Goal: Task Accomplishment & Management: Use online tool/utility

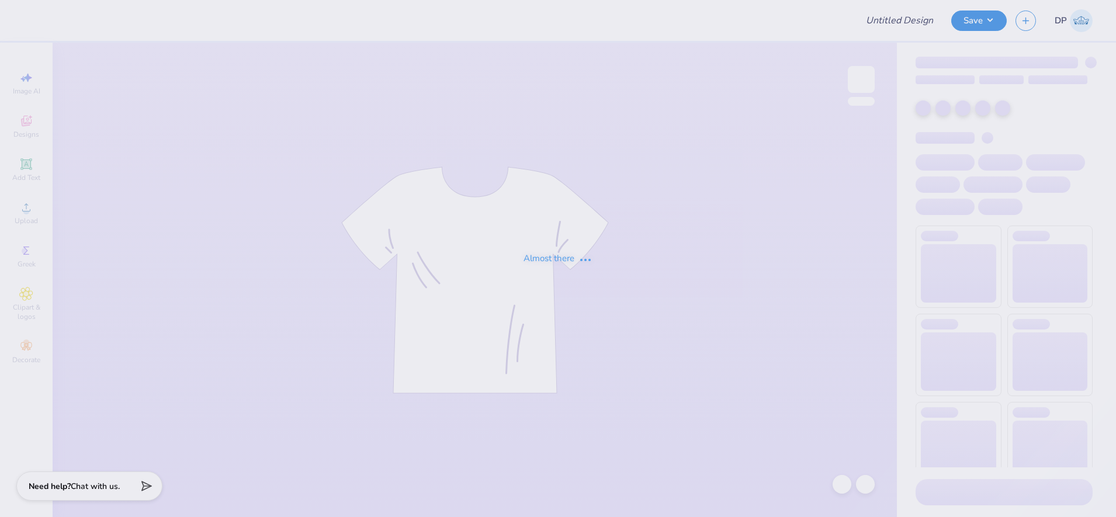
type input "[PERSON_NAME] : [GEOGRAPHIC_DATA]"
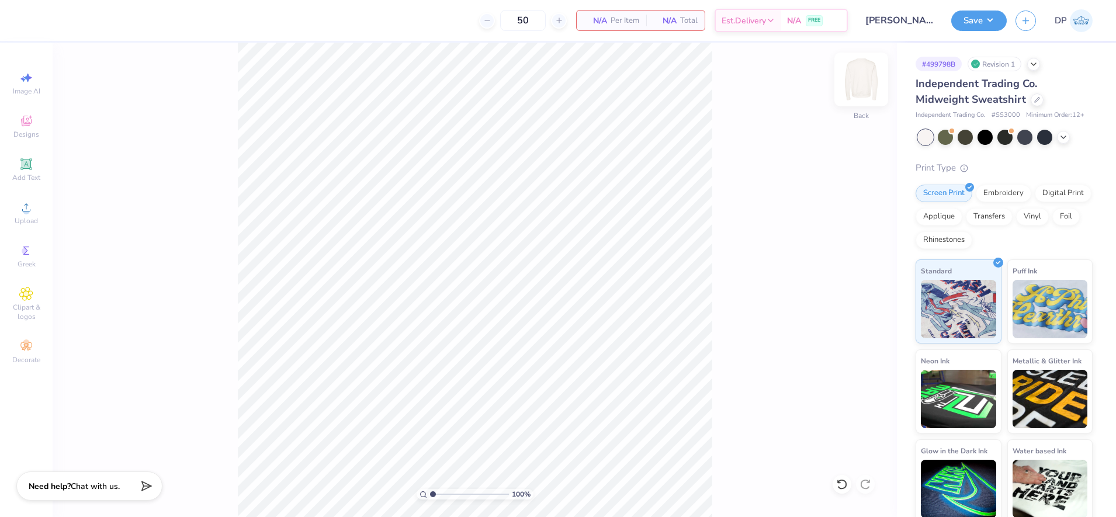
click at [866, 76] on img at bounding box center [861, 79] width 47 height 47
click at [866, 76] on img at bounding box center [860, 79] width 23 height 23
click at [862, 76] on img at bounding box center [861, 79] width 47 height 47
click at [856, 81] on img at bounding box center [861, 79] width 47 height 47
click at [20, 213] on icon at bounding box center [26, 207] width 14 height 14
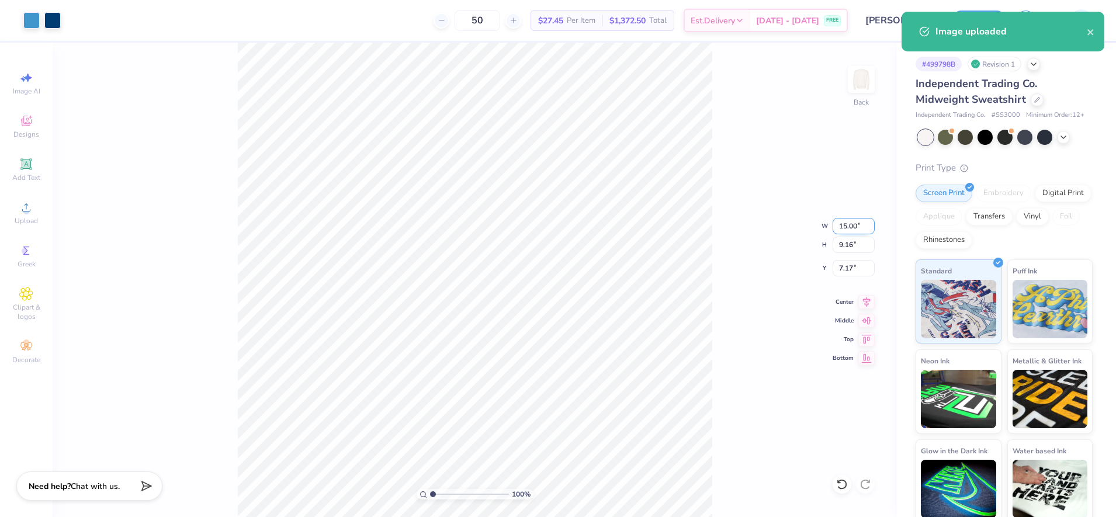
click at [843, 228] on input "15.00" at bounding box center [853, 226] width 42 height 16
type input "12.00"
type input "7.33"
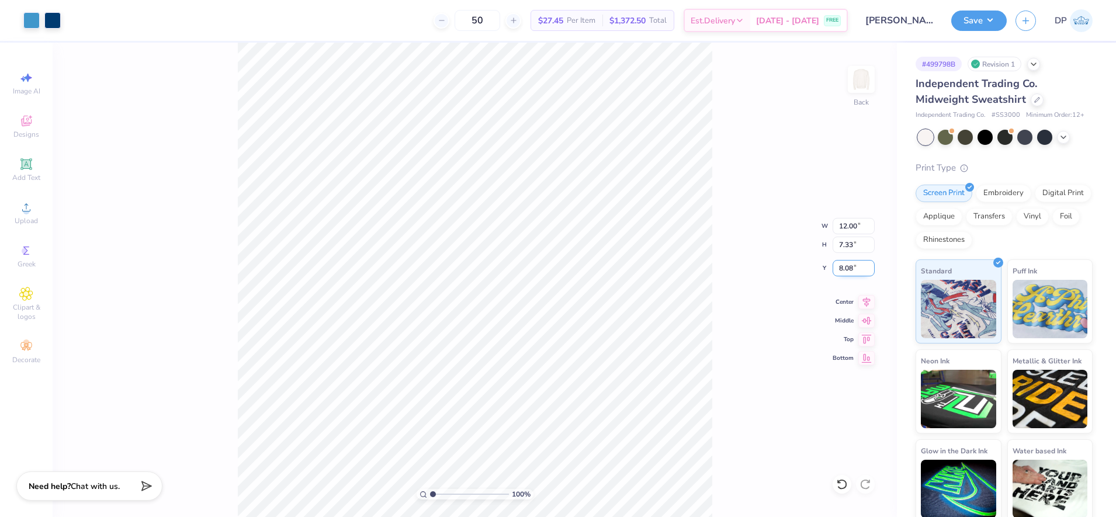
click at [842, 275] on input "8.08" at bounding box center [853, 268] width 42 height 16
drag, startPoint x: 842, startPoint y: 275, endPoint x: 851, endPoint y: 279, distance: 9.4
click at [843, 275] on input "8.08" at bounding box center [853, 268] width 42 height 16
type input "3.00"
click at [763, 221] on div "100 % Back W 12.00 12.00 " H 7.33 7.33 " Y 3.00 3.00 " Center Middle Top Bottom" at bounding box center [475, 280] width 844 height 474
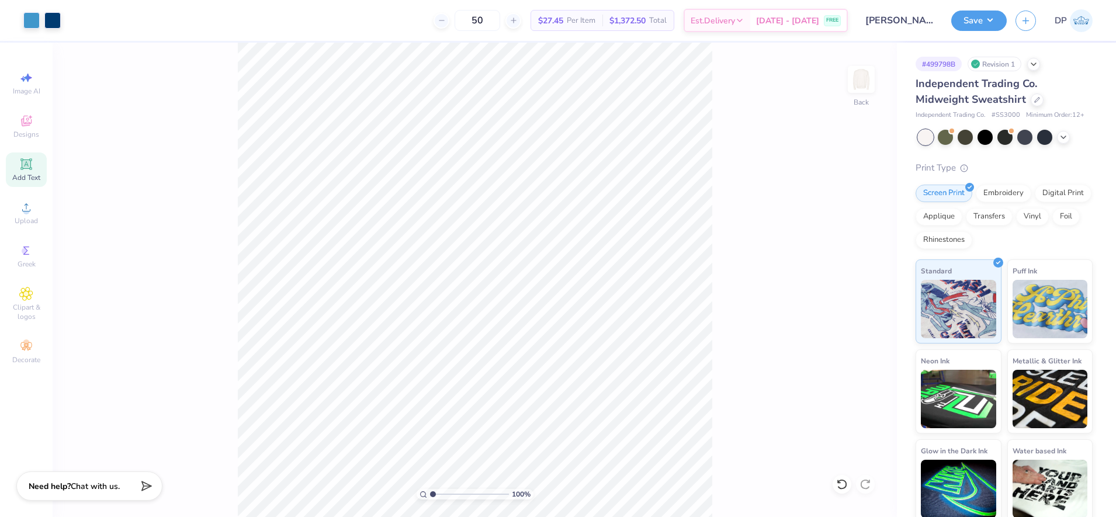
click at [29, 161] on icon at bounding box center [26, 163] width 9 height 9
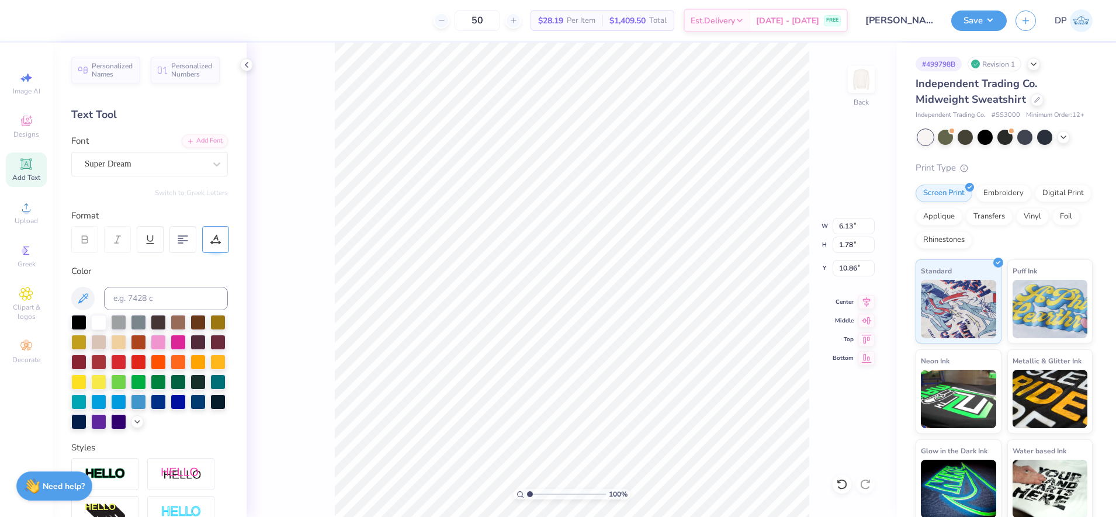
drag, startPoint x: 199, startPoint y: 336, endPoint x: 202, endPoint y: 245, distance: 91.2
click at [186, 336] on div at bounding box center [178, 342] width 15 height 15
click at [206, 141] on div "Add Font" at bounding box center [205, 139] width 46 height 13
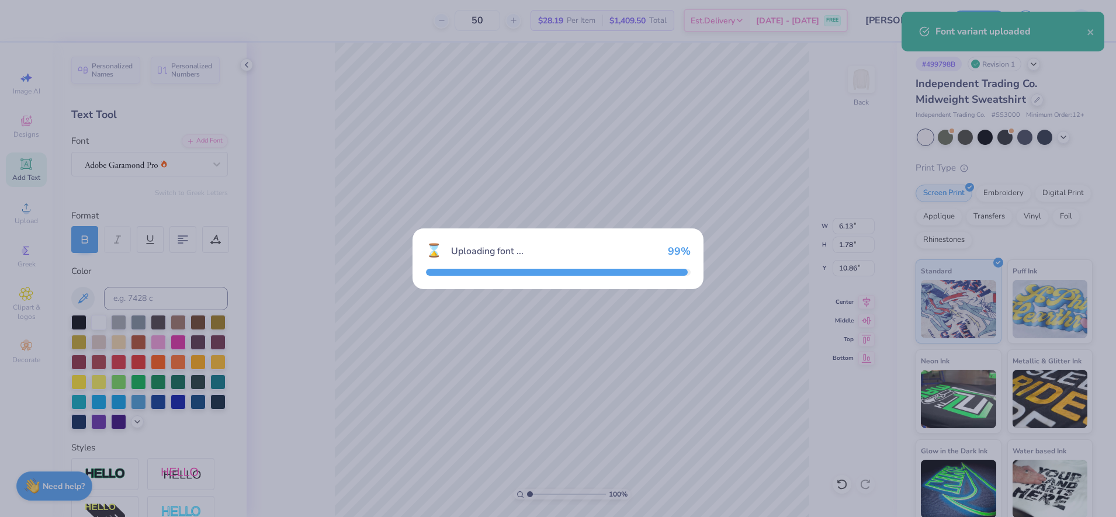
type input "6.43"
type input "1.74"
type input "10.88"
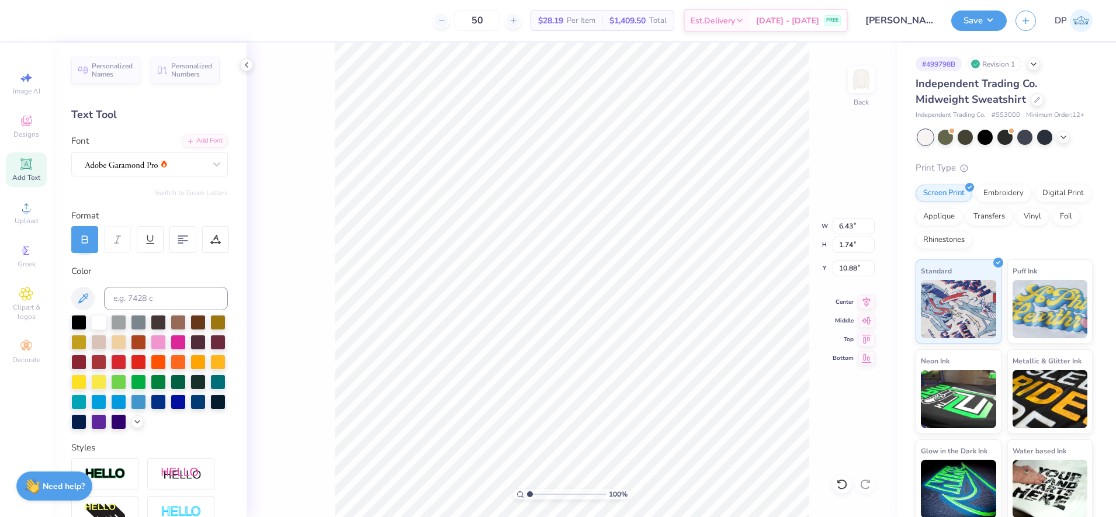
type input "2.49"
type input "0.67"
drag, startPoint x: 531, startPoint y: 495, endPoint x: 543, endPoint y: 497, distance: 12.4
type input "2.75"
click at [543, 497] on input "range" at bounding box center [566, 494] width 79 height 11
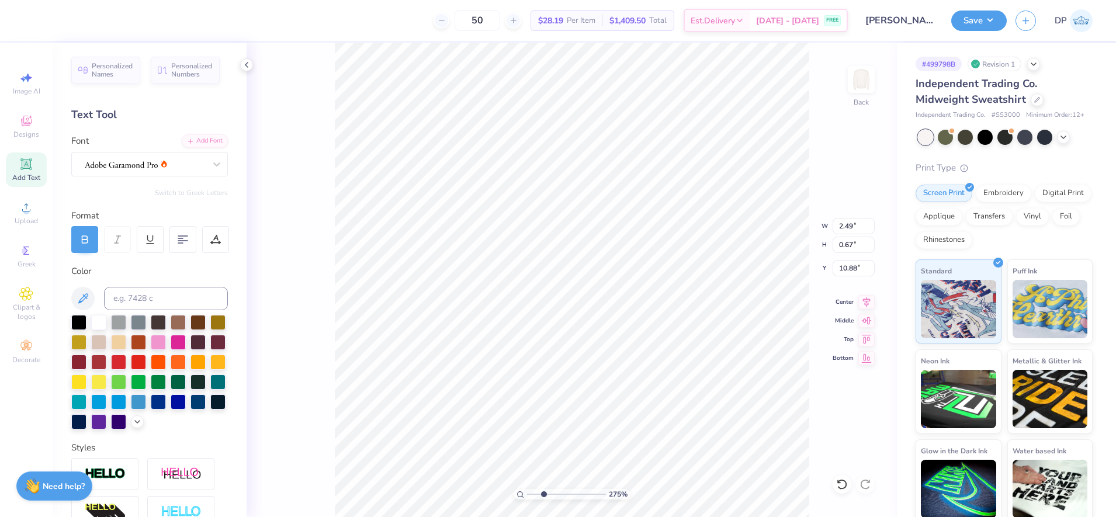
type input "10.86"
type input "1.04"
type input "0.28"
type textarea "LECOM SCHOOL OF DENTAL MEDICINE"
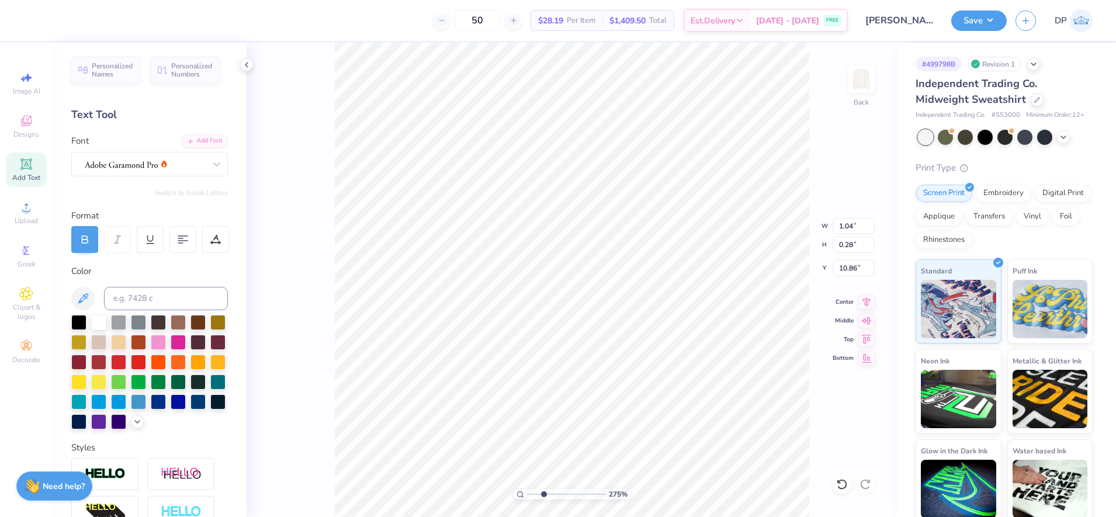
scroll to position [12, 1]
type input "9.32"
type input "12.00"
type input "7.33"
type input "3.00"
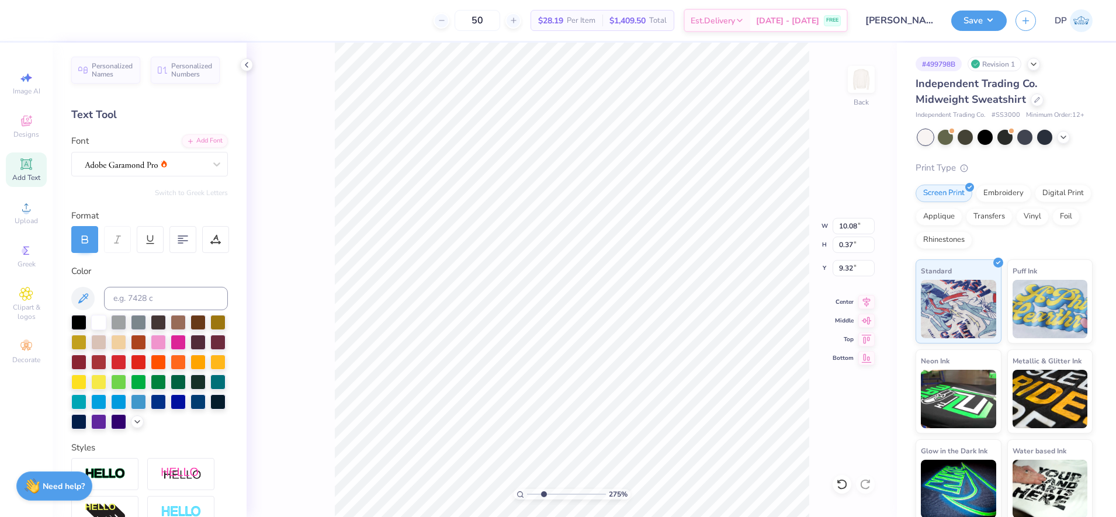
type input "10.08"
type input "0.37"
type input "10.12"
type input "0.37"
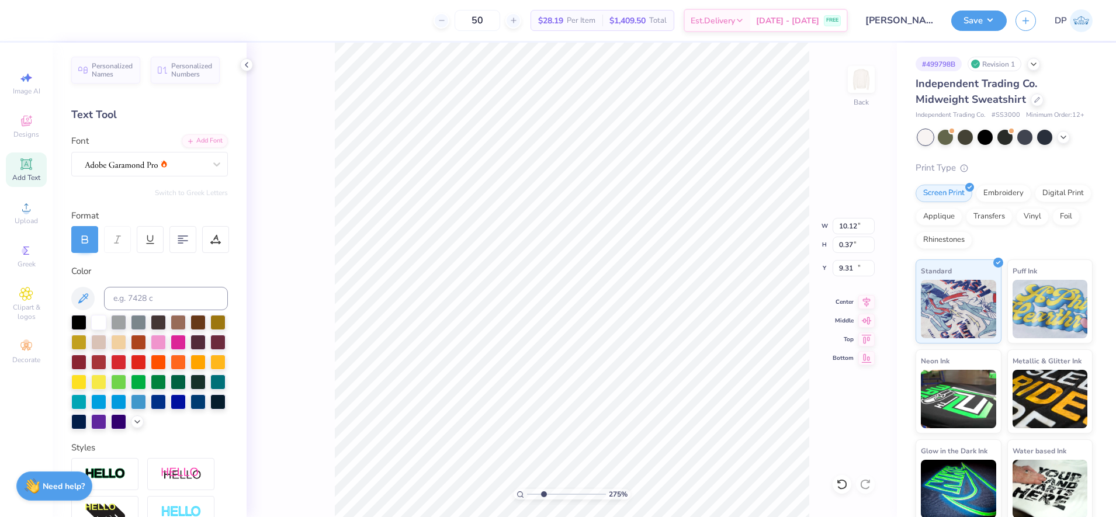
type input "10.96"
type textarea "L"
type textarea "AMERICAN STUDENT DENTAL ASSOCIATION"
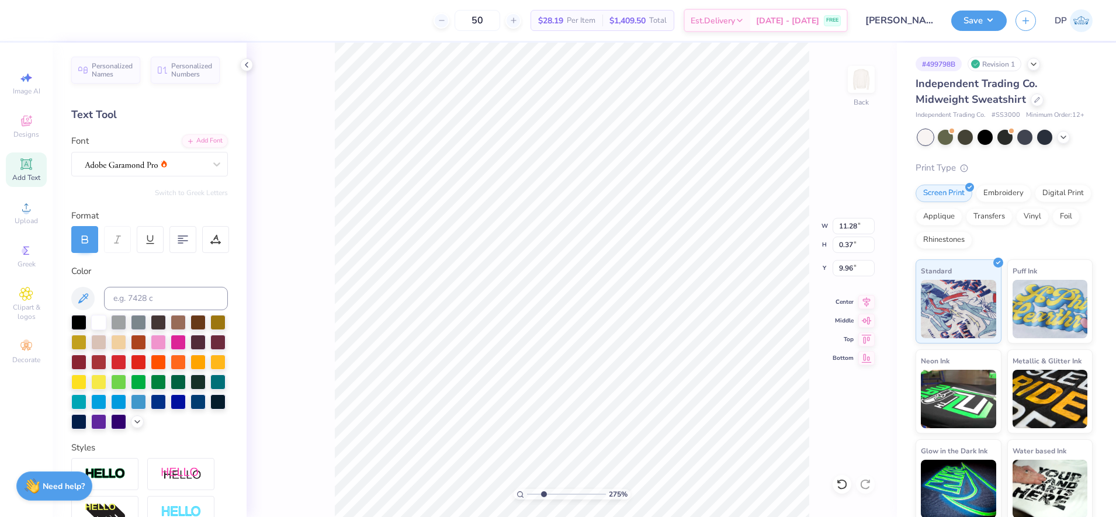
type input "9.96"
type input "2.75"
drag, startPoint x: 534, startPoint y: 496, endPoint x: 543, endPoint y: 498, distance: 8.9
click at [543, 498] on input "range" at bounding box center [566, 494] width 79 height 11
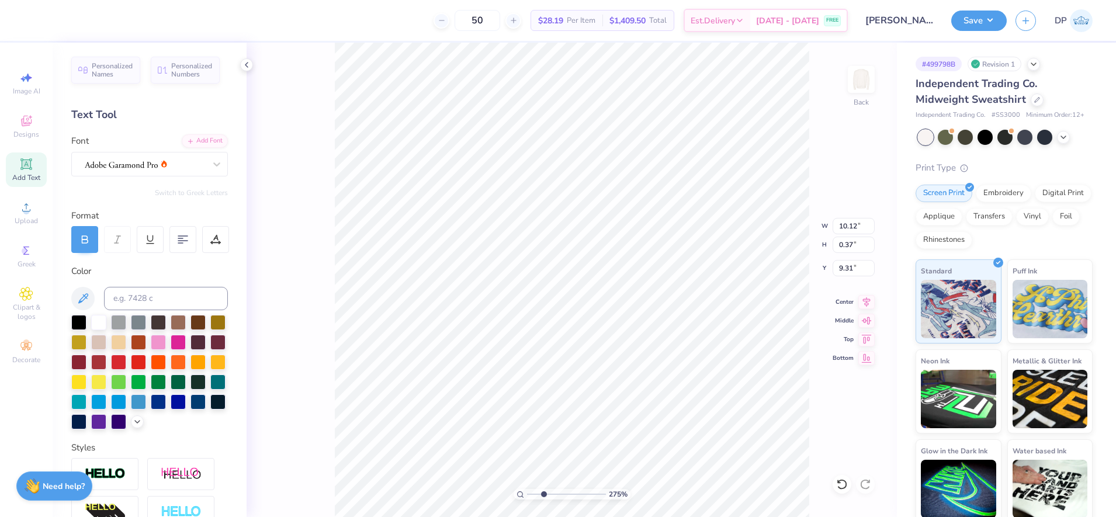
type input "11.28"
type input "9.96"
drag, startPoint x: 540, startPoint y: 496, endPoint x: 534, endPoint y: 497, distance: 6.5
type input "1.56"
click at [534, 497] on input "range" at bounding box center [566, 494] width 79 height 11
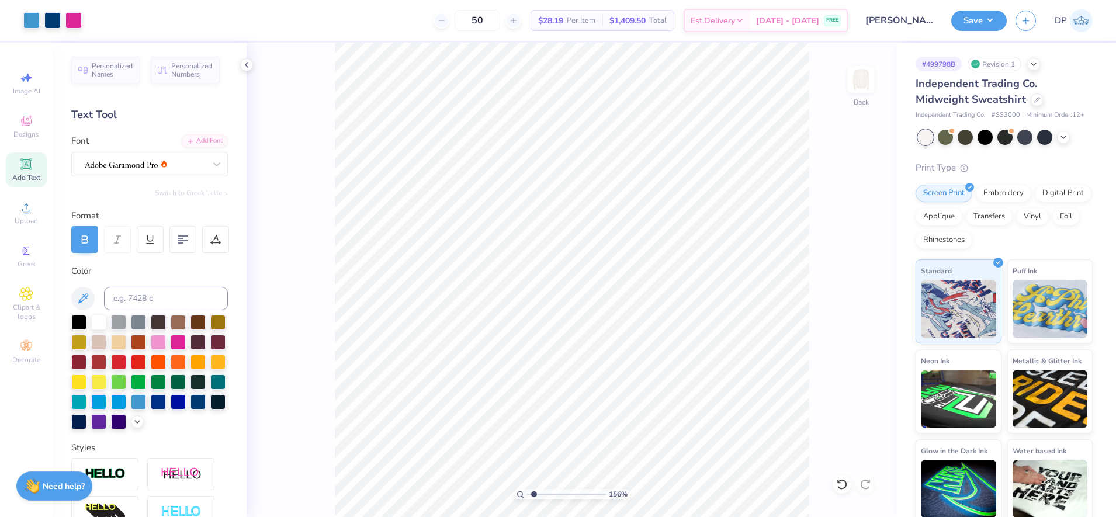
click at [23, 165] on icon at bounding box center [26, 163] width 9 height 9
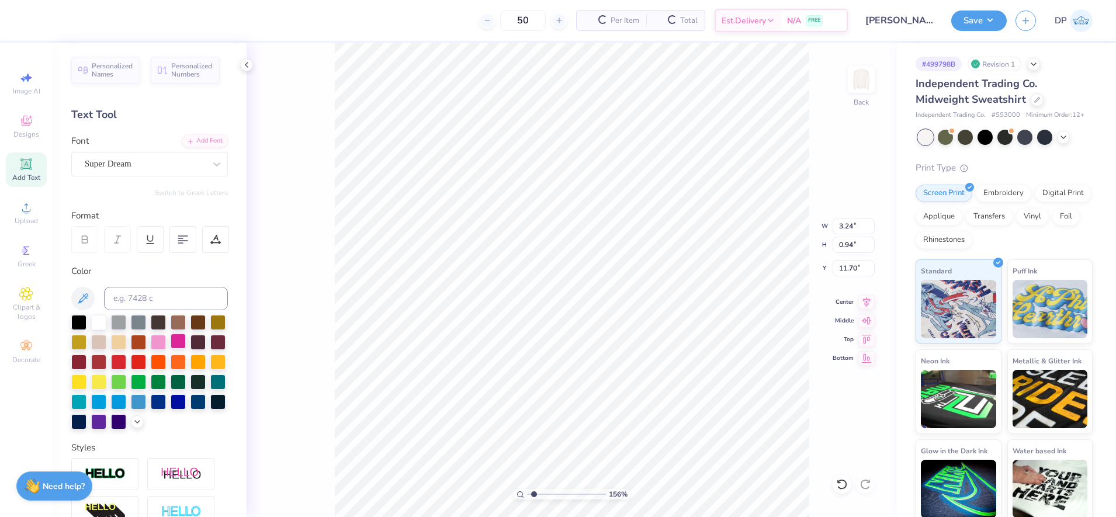
type input "3.24"
type input "0.94"
type input "11.70"
click at [186, 341] on div at bounding box center [178, 341] width 15 height 15
click at [205, 136] on div "Add Font" at bounding box center [205, 139] width 46 height 13
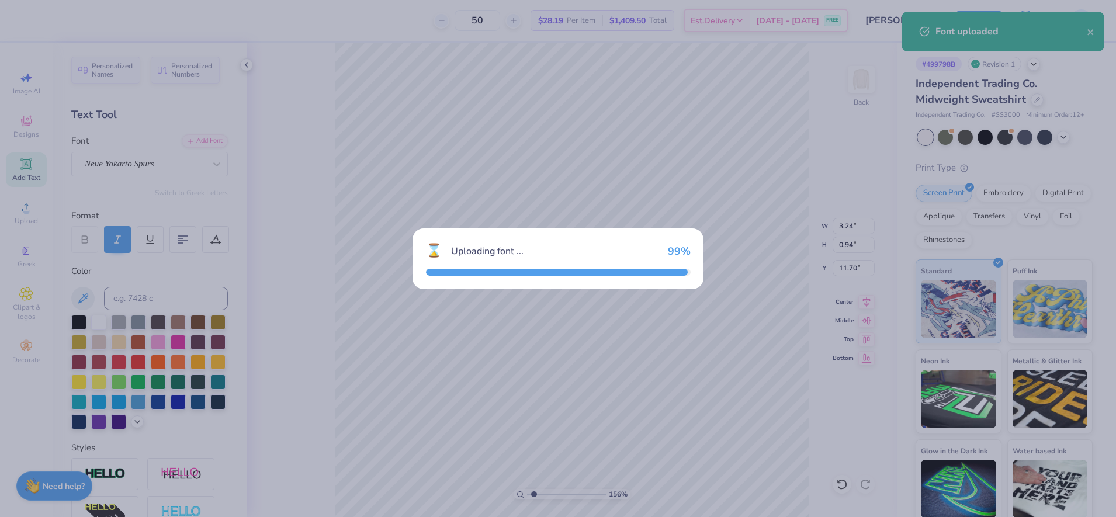
type input "6.90"
type input "1.61"
type input "11.36"
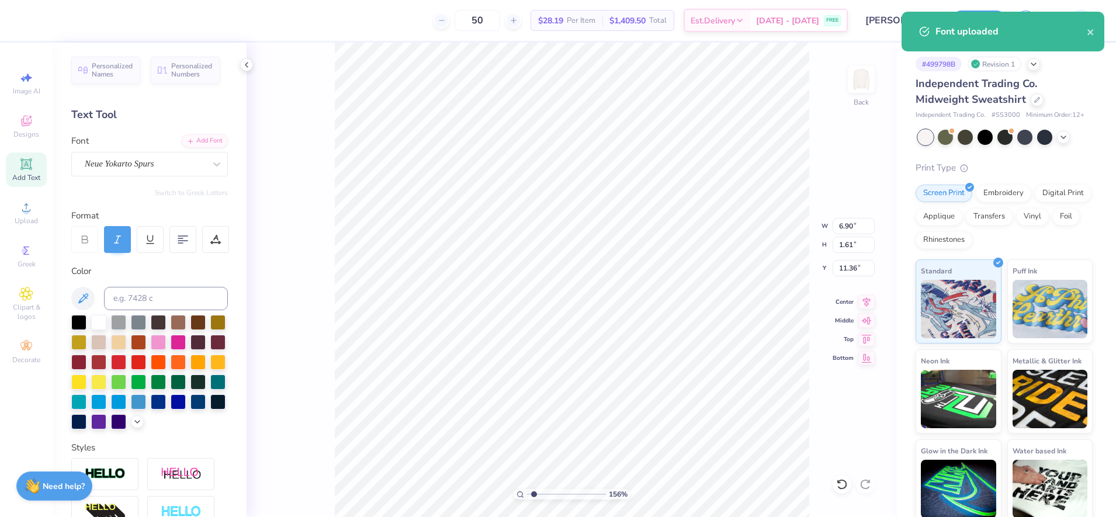
type textarea "L"
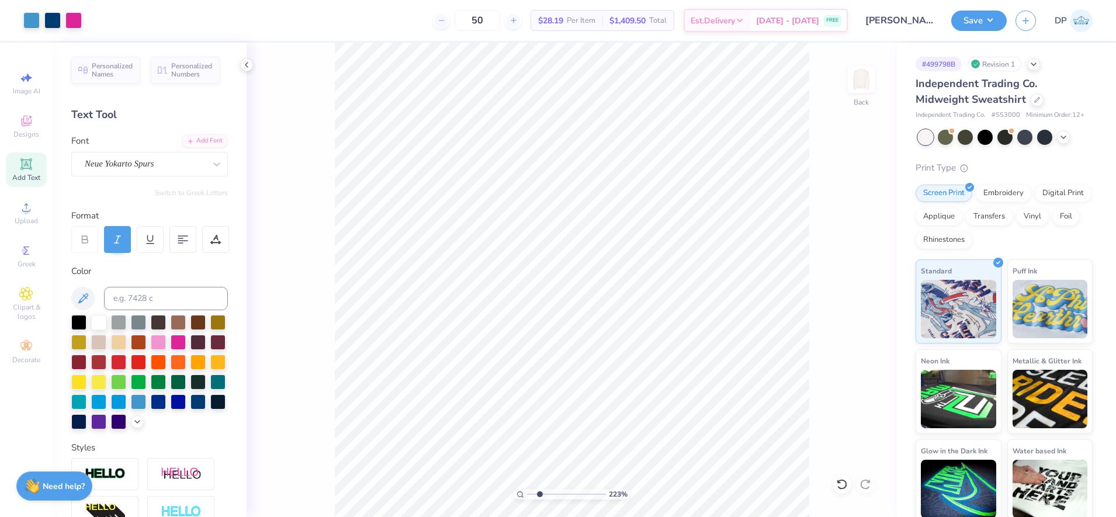
drag, startPoint x: 531, startPoint y: 495, endPoint x: 539, endPoint y: 496, distance: 8.3
type input "2.23"
click at [539, 496] on input "range" at bounding box center [566, 494] width 79 height 11
type input "4.24"
type input "3.32"
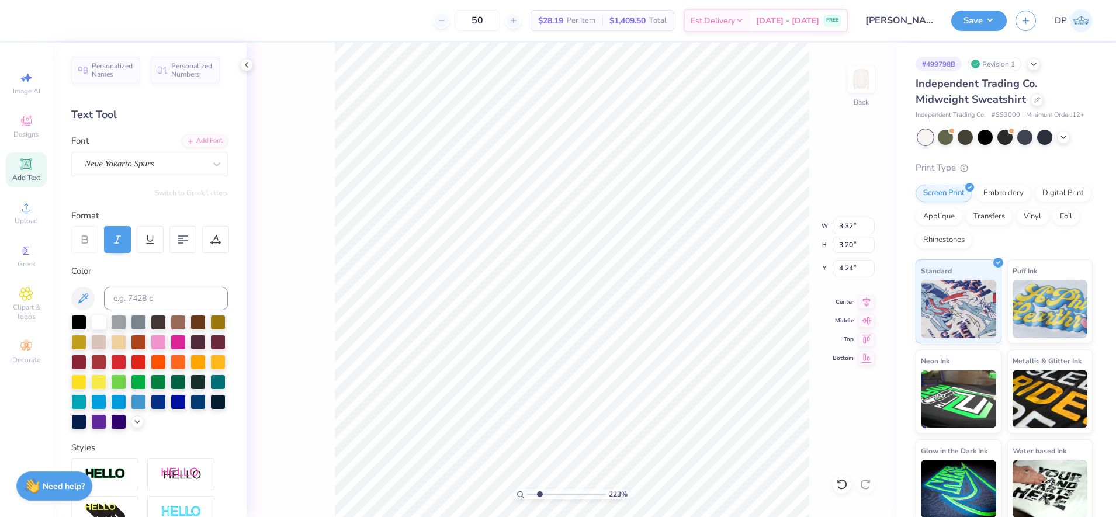
type input "3.20"
type input "3.00"
type input "5.91"
type textarea "A"
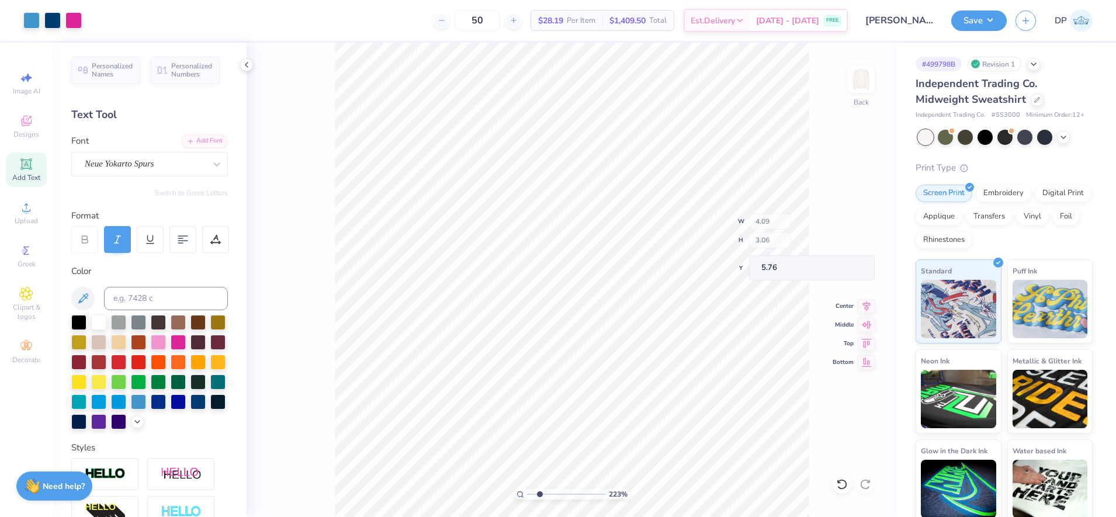
type input "5.76"
click at [28, 164] on icon at bounding box center [26, 163] width 9 height 9
click at [186, 341] on div at bounding box center [178, 341] width 15 height 15
click at [204, 141] on div "Add Font" at bounding box center [205, 139] width 46 height 13
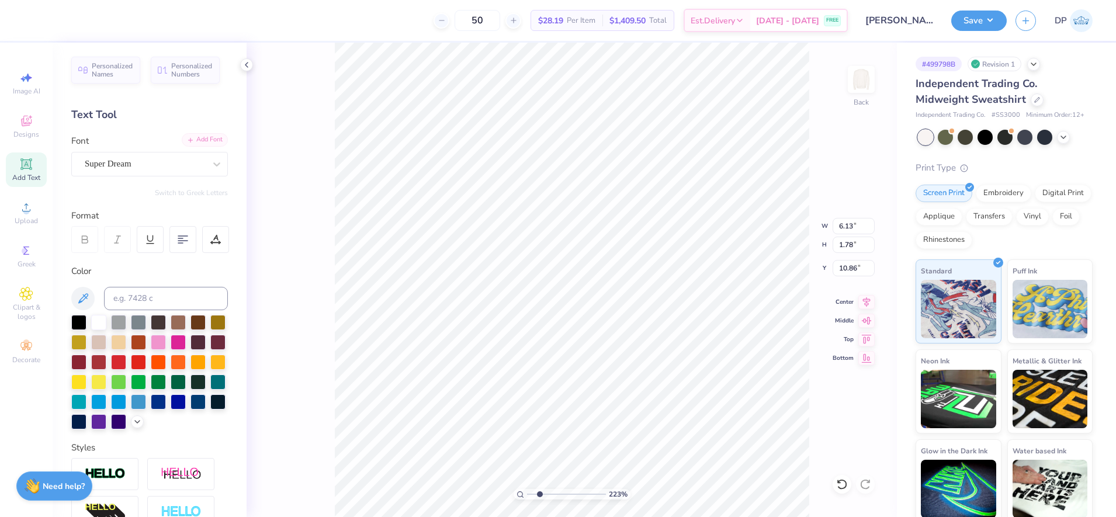
type textarea "E"
click at [202, 137] on div "Add Font" at bounding box center [205, 139] width 46 height 13
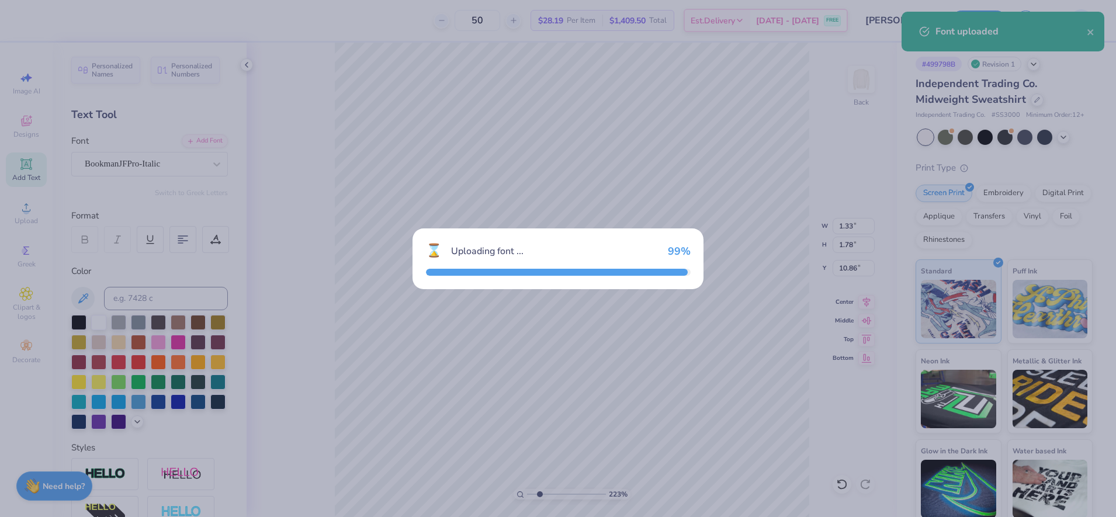
type input "2.12"
type input "1.98"
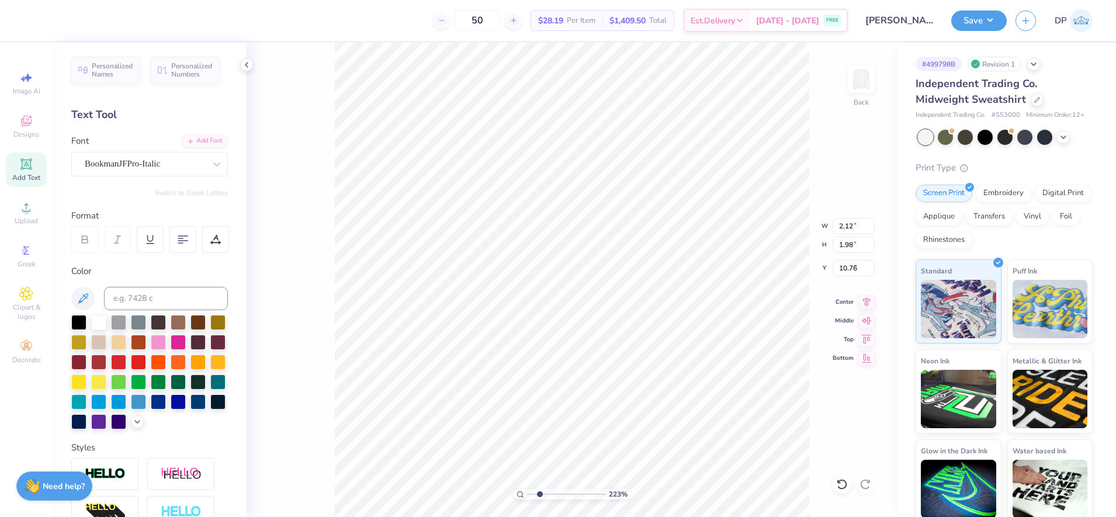
type input "3.51"
drag, startPoint x: 540, startPoint y: 494, endPoint x: 548, endPoint y: 490, distance: 9.4
type input "3.42"
click at [549, 492] on input "range" at bounding box center [566, 494] width 79 height 11
type input "2.09"
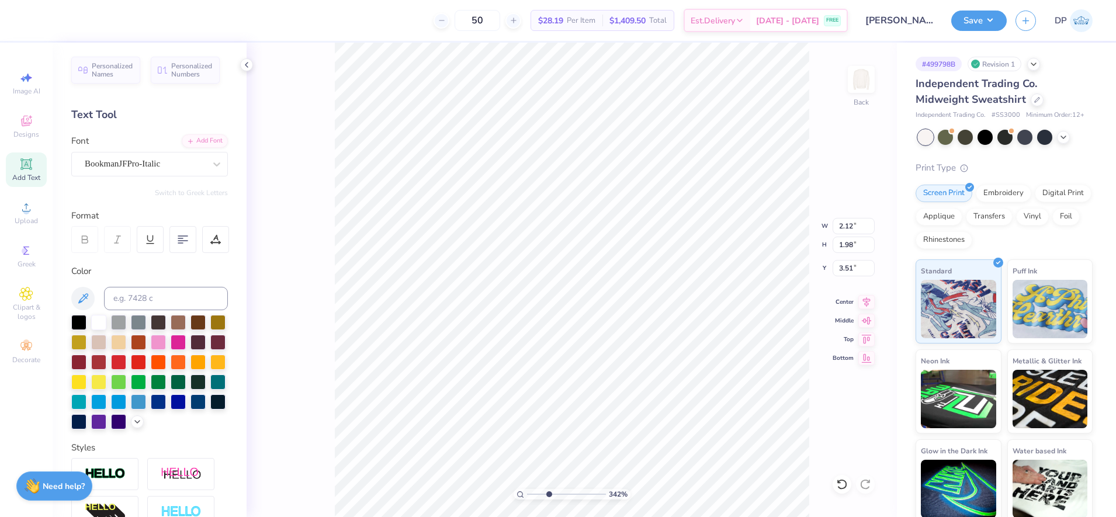
type input "1.95"
type input "3.56"
type textarea "C"
type textarea "O"
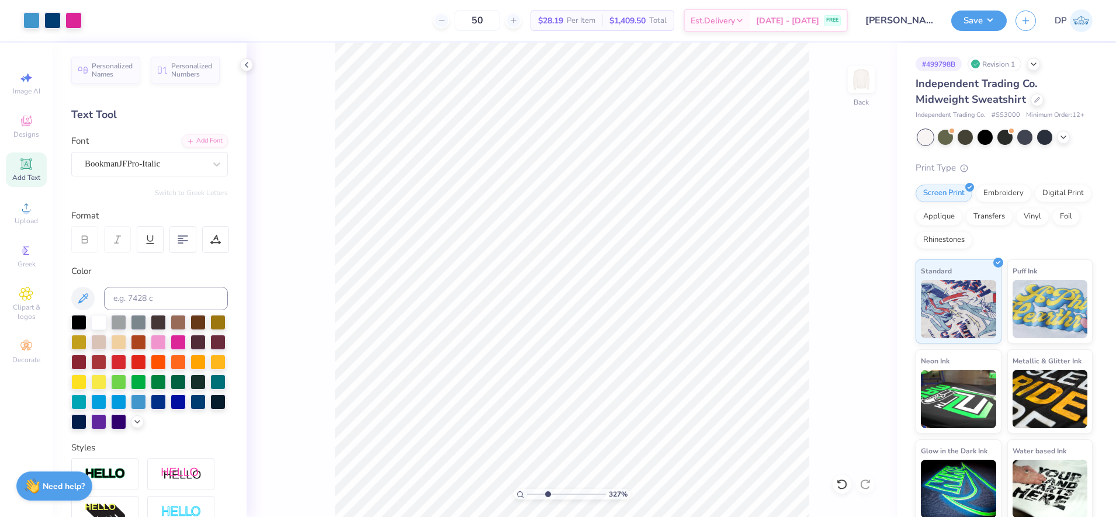
type input "3.27"
click at [547, 494] on input "range" at bounding box center [566, 494] width 79 height 11
type textarea "M"
type input "6.02"
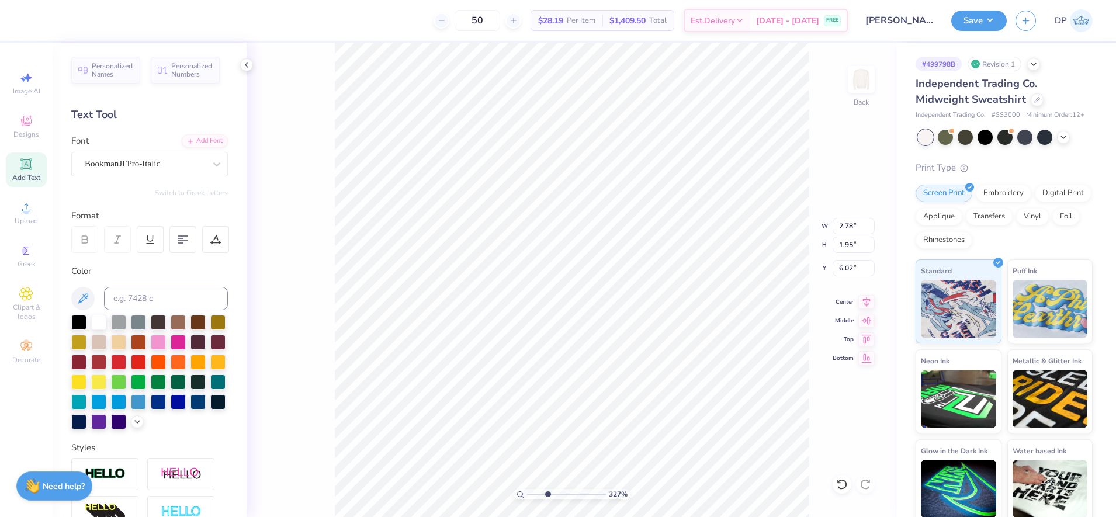
type textarea "S"
type input "5.91"
type textarea "D"
drag, startPoint x: 547, startPoint y: 494, endPoint x: 539, endPoint y: 498, distance: 8.4
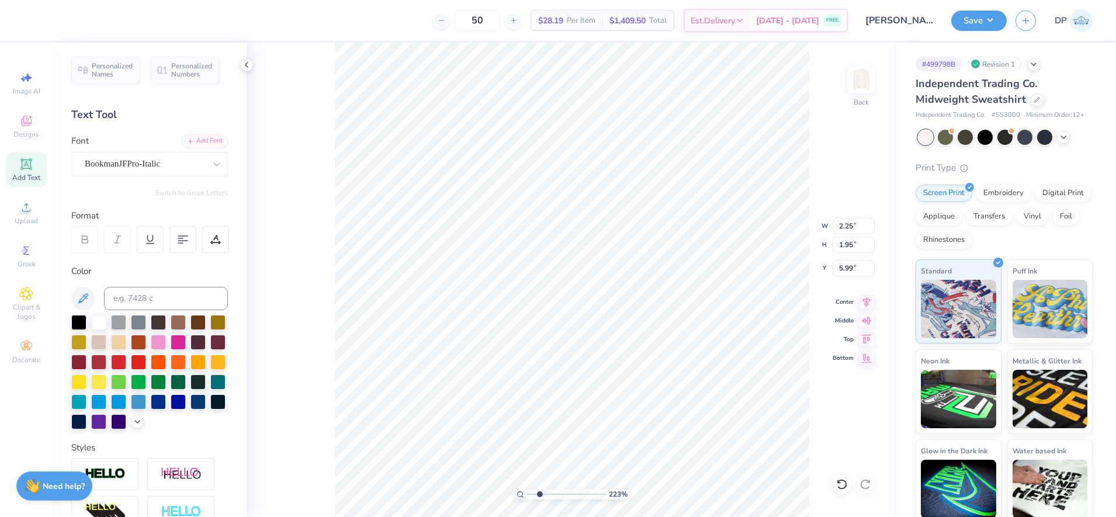
type input "2.23"
click at [539, 498] on input "range" at bounding box center [566, 494] width 79 height 11
type textarea "A"
type input "4.54"
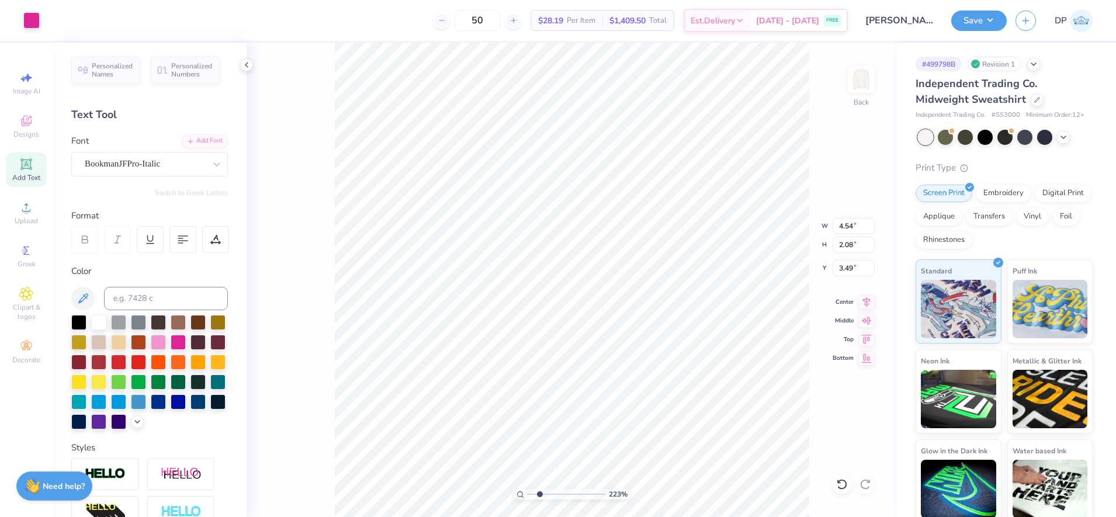
type input "2.08"
type input "3.49"
click at [669, 412] on li "Ungroup" at bounding box center [668, 411] width 92 height 23
click at [485, 388] on li "Group" at bounding box center [484, 388] width 92 height 23
type input "11.64"
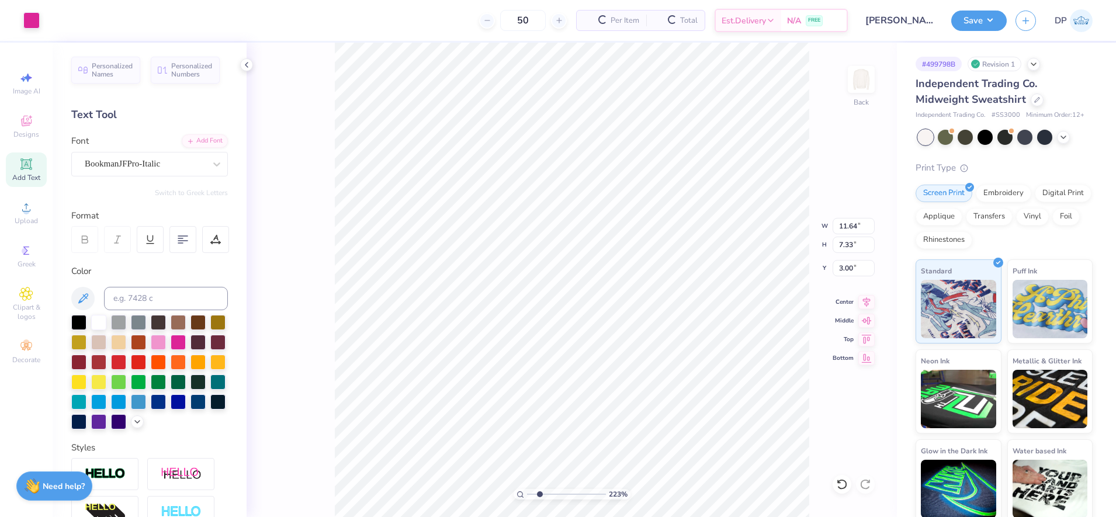
type input "7.33"
type input "3.00"
click at [35, 22] on div at bounding box center [31, 19] width 16 height 16
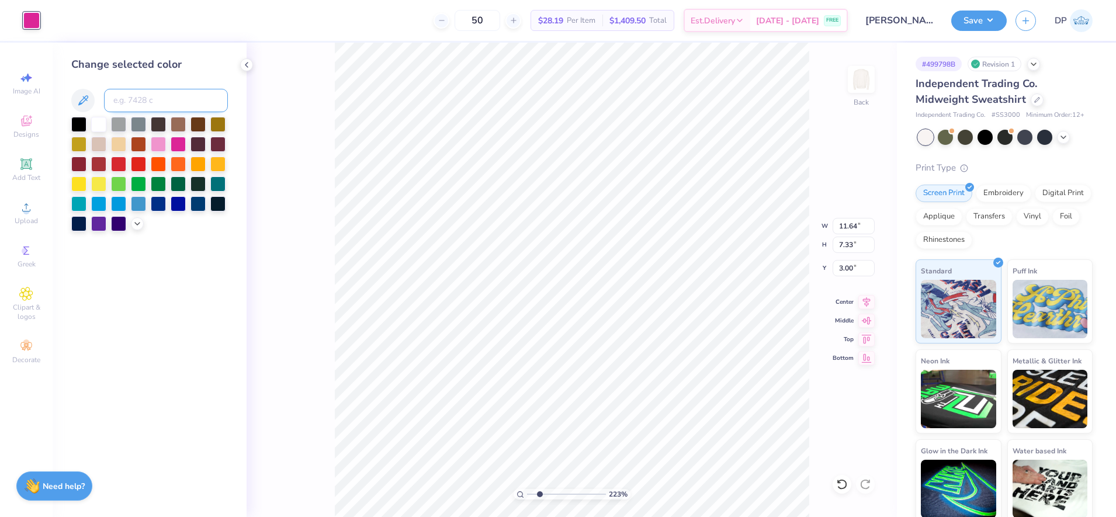
click at [134, 105] on input at bounding box center [166, 100] width 124 height 23
type input "541"
click at [717, 384] on li "Group" at bounding box center [734, 388] width 92 height 23
drag, startPoint x: 535, startPoint y: 495, endPoint x: 514, endPoint y: 501, distance: 22.0
type input "1"
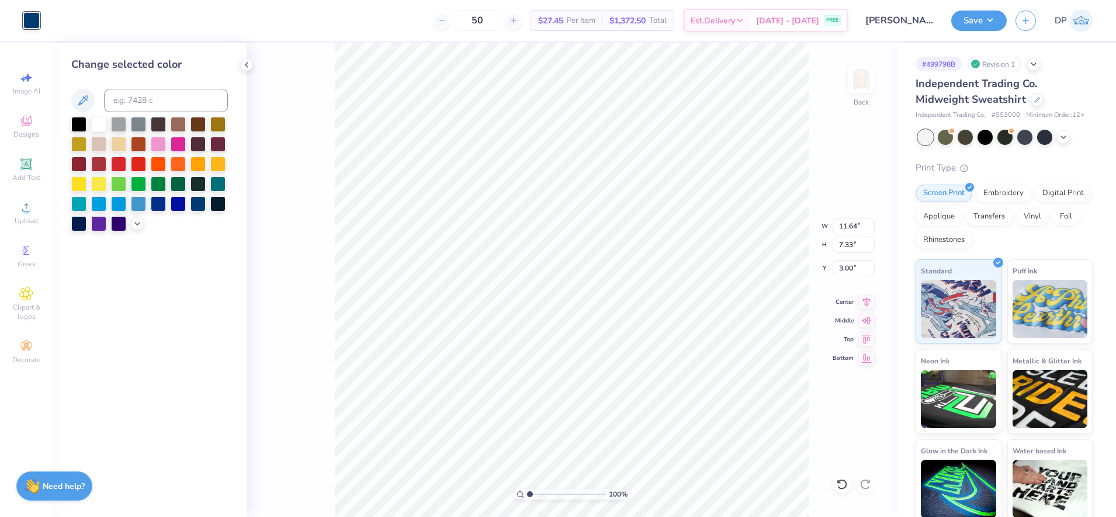
click at [527, 499] on input "range" at bounding box center [566, 494] width 79 height 11
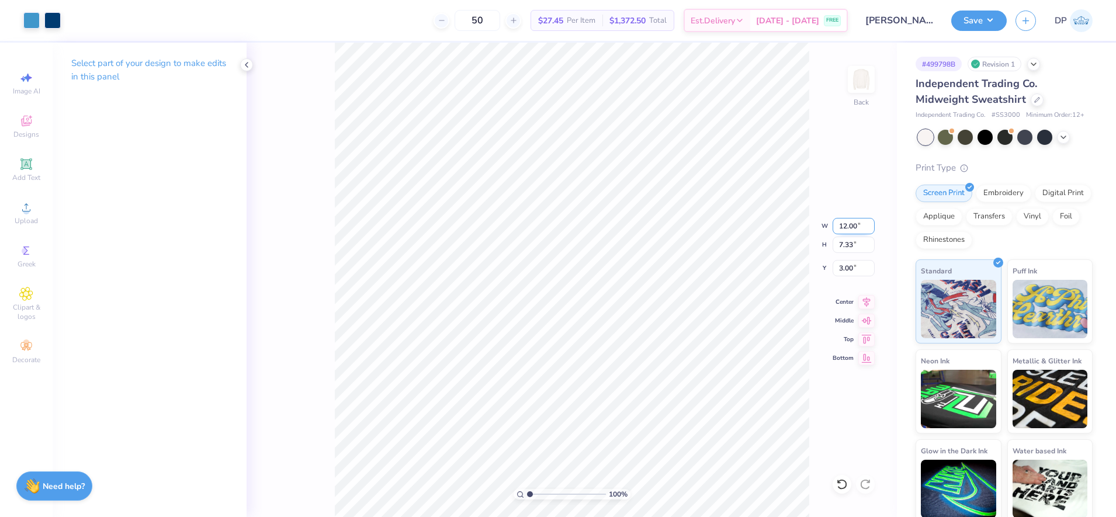
click at [849, 230] on input "12.00" at bounding box center [853, 226] width 42 height 16
click at [849, 231] on input "12.00" at bounding box center [853, 226] width 42 height 16
type input "11.00"
type input "6.72"
click at [850, 268] on input "3.31" at bounding box center [853, 268] width 42 height 16
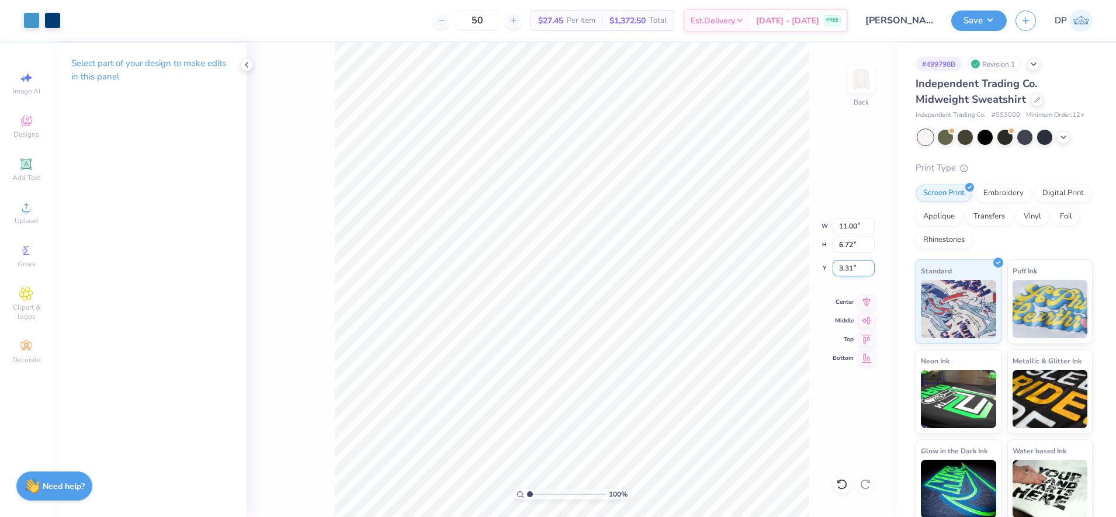
click at [851, 268] on input "3.31" at bounding box center [853, 268] width 42 height 16
type input "3.00"
click at [630, 386] on li "Group" at bounding box center [637, 384] width 92 height 23
click at [974, 27] on button "Save" at bounding box center [978, 19] width 55 height 20
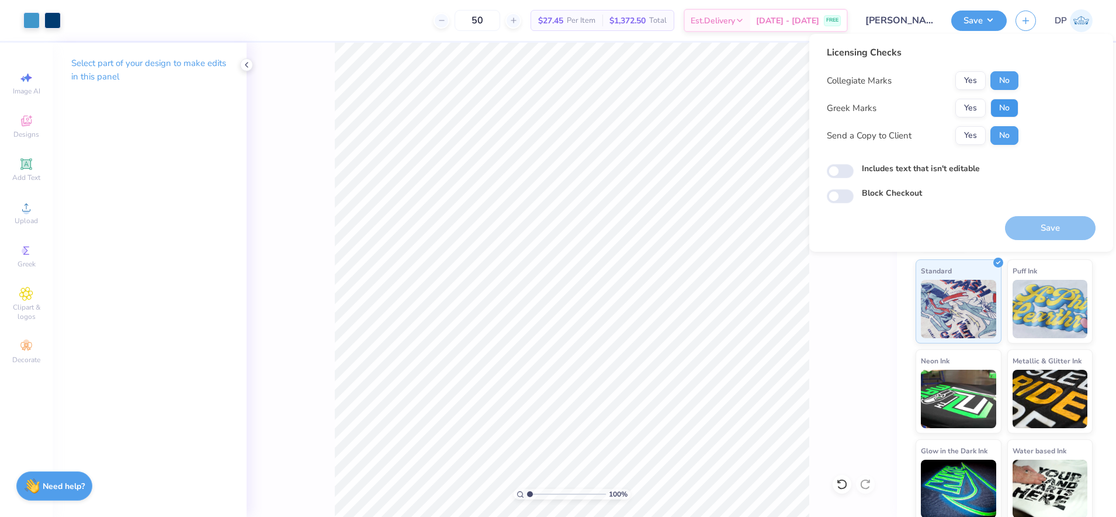
click at [999, 99] on button "No" at bounding box center [1004, 108] width 28 height 19
click at [958, 165] on label "Includes text that isn't editable" at bounding box center [921, 168] width 118 height 12
click at [853, 165] on input "Includes text that isn't editable" at bounding box center [840, 171] width 27 height 14
click at [1021, 225] on button "Save" at bounding box center [1050, 228] width 91 height 24
click at [849, 167] on input "Includes text that isn't editable" at bounding box center [840, 171] width 27 height 14
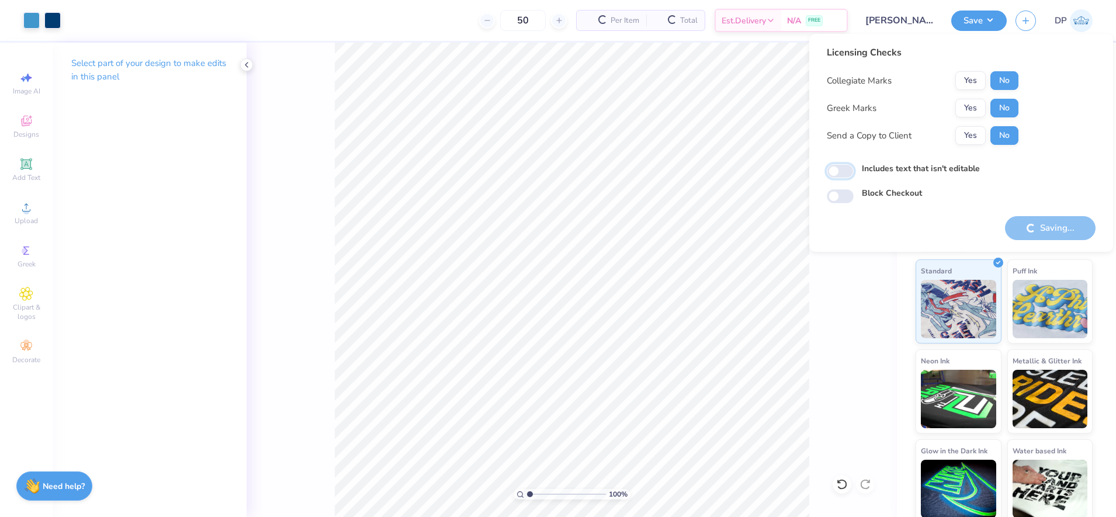
click at [846, 172] on input "Includes text that isn't editable" at bounding box center [840, 171] width 27 height 14
checkbox input "true"
click at [969, 137] on button "Yes" at bounding box center [970, 135] width 30 height 19
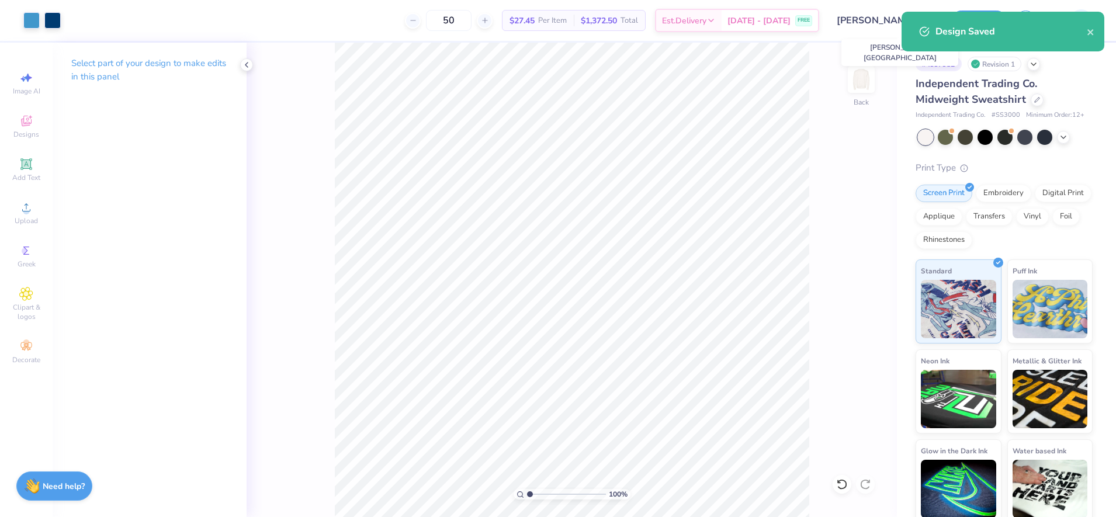
click at [858, 29] on input "[PERSON_NAME] : [GEOGRAPHIC_DATA]" at bounding box center [885, 20] width 114 height 23
click at [340, 25] on div "50 $27.45 Per Item $1,372.50 Total Est. Delivery [DATE] - [DATE] FREE" at bounding box center [459, 20] width 778 height 41
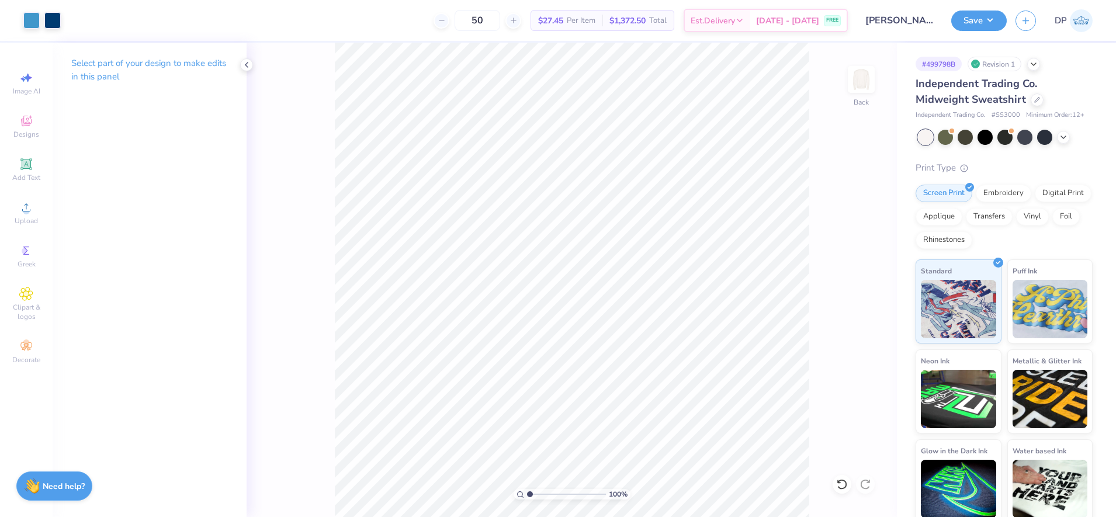
click at [991, 22] on div "Art colors 50 $27.45 Per Item $1,372.50 Total Est. Delivery [DATE] - [DATE] FRE…" at bounding box center [558, 258] width 1116 height 517
click at [987, 17] on button "Save" at bounding box center [978, 19] width 55 height 20
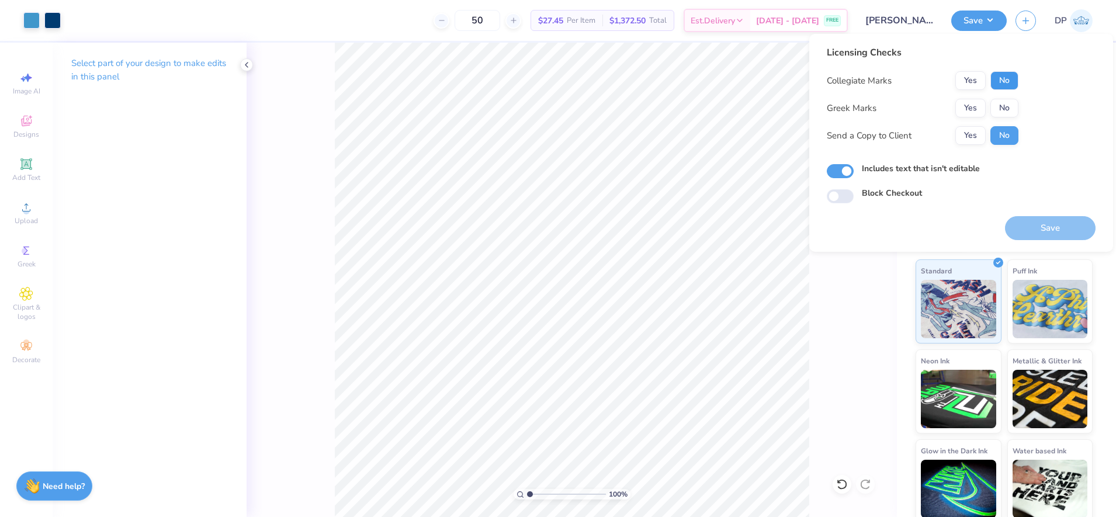
click at [1008, 83] on button "No" at bounding box center [1004, 80] width 28 height 19
click at [1006, 101] on button "No" at bounding box center [1004, 108] width 28 height 19
click at [964, 139] on button "Yes" at bounding box center [970, 135] width 30 height 19
click at [949, 173] on label "Includes text that isn't editable" at bounding box center [921, 168] width 118 height 12
click at [853, 173] on input "Includes text that isn't editable" at bounding box center [840, 171] width 27 height 14
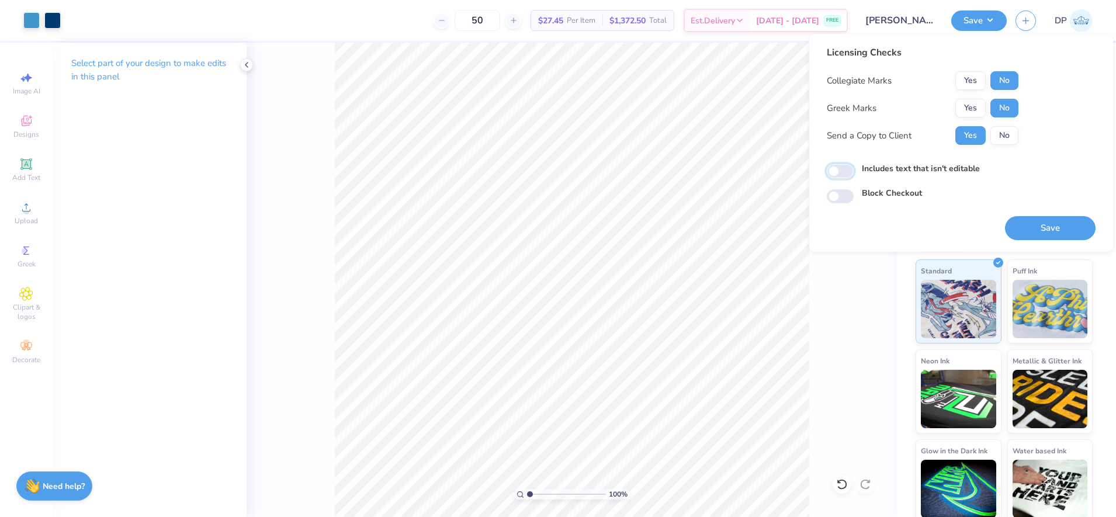
checkbox input "false"
click at [1052, 227] on button "Save" at bounding box center [1050, 228] width 91 height 24
